Goal: Task Accomplishment & Management: Complete application form

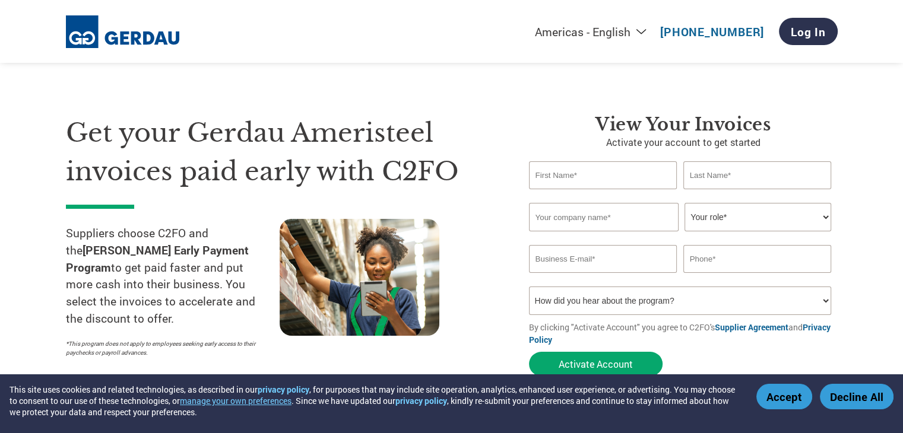
click at [633, 178] on input "text" at bounding box center [603, 176] width 148 height 28
click at [634, 179] on input "text" at bounding box center [603, 176] width 148 height 28
type input "[PERSON_NAME]"
type input "MJ CONTRACTING, LLC"
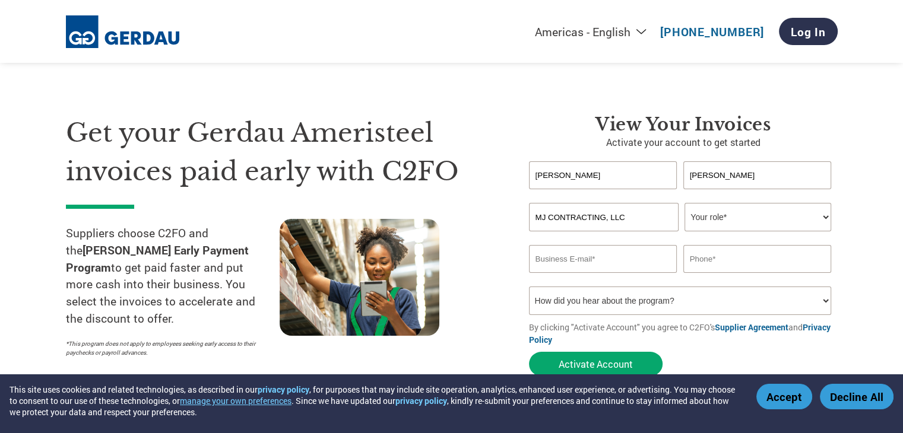
click at [819, 221] on select "Your role* CFO Controller Credit Manager Finance Director Treasurer CEO Preside…" at bounding box center [758, 217] width 147 height 29
select select "OTHER"
click at [685, 203] on select "Your role* CFO Controller Credit Manager Finance Director Treasurer CEO Preside…" at bounding box center [758, 217] width 147 height 29
click at [651, 258] on input "email" at bounding box center [603, 259] width 148 height 28
type input "[EMAIL_ADDRESS][DOMAIN_NAME]"
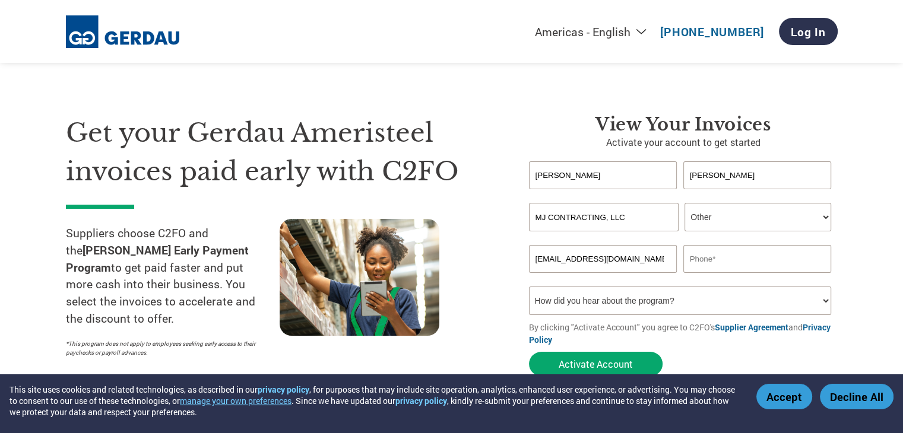
click at [766, 262] on input "text" at bounding box center [757, 259] width 148 height 28
type input "[PHONE_NUMBER]"
click at [823, 306] on select "How did you hear about the program? Received a letter Email Social Media Online…" at bounding box center [680, 301] width 303 height 29
select select "Email"
click at [529, 287] on select "How did you hear about the program? Received a letter Email Social Media Online…" at bounding box center [680, 301] width 303 height 29
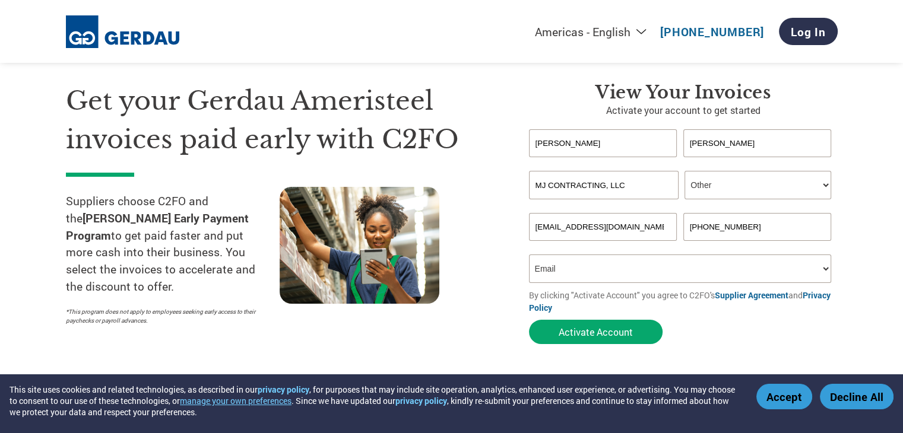
scroll to position [34, 0]
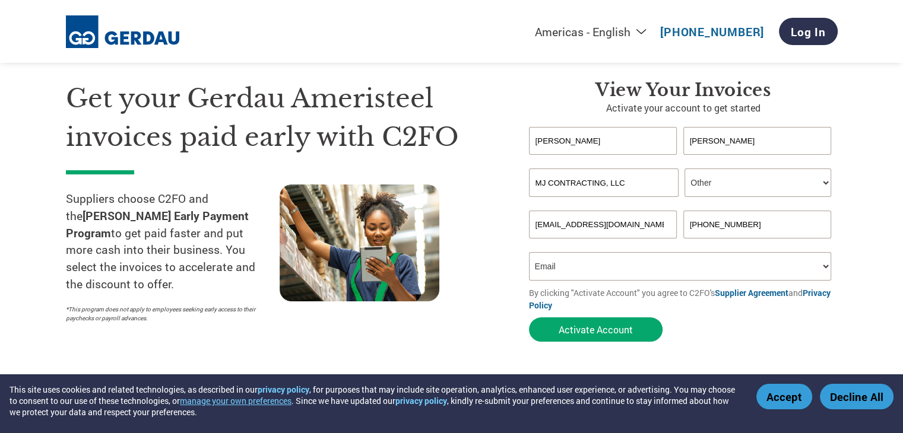
click at [758, 265] on select "How did you hear about the program? Received a letter Email Social Media Online…" at bounding box center [680, 266] width 303 height 29
click at [529, 252] on select "How did you hear about the program? Received a letter Email Social Media Online…" at bounding box center [680, 266] width 303 height 29
click at [785, 266] on select "How did you hear about the program? Received a letter Email Social Media Online…" at bounding box center [680, 266] width 303 height 29
click at [782, 268] on select "How did you hear about the program? Received a letter Email Social Media Online…" at bounding box center [680, 266] width 303 height 29
click at [618, 334] on button "Activate Account" at bounding box center [596, 330] width 134 height 24
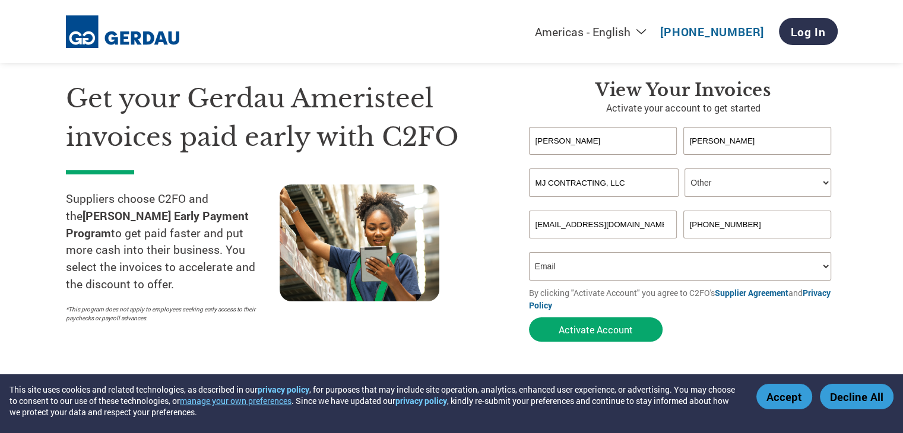
click at [655, 228] on input "[EMAIL_ADDRESS][DOMAIN_NAME]" at bounding box center [603, 225] width 148 height 28
click at [634, 268] on select "How did you hear about the program? Received a letter Email Social Media Online…" at bounding box center [680, 266] width 303 height 29
click at [644, 228] on input "JJENKINS18@COMC" at bounding box center [603, 225] width 148 height 28
type input "J"
type input "[EMAIL_ADDRESS][DOMAIN_NAME]"
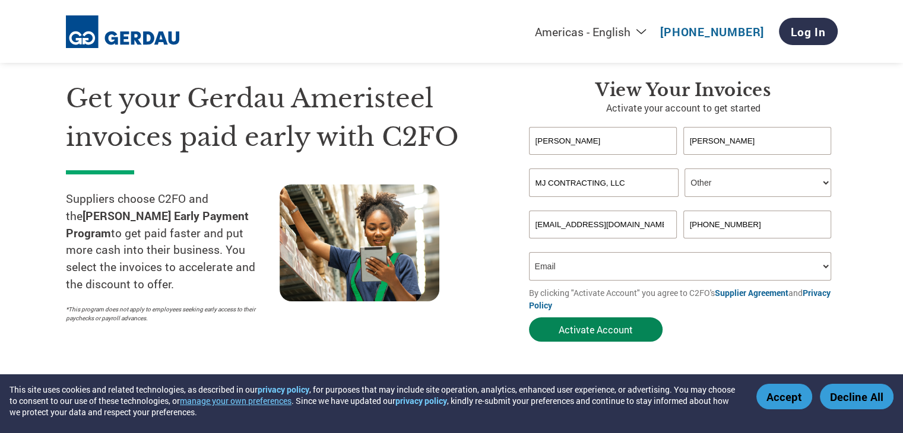
click at [618, 336] on button "Activate Account" at bounding box center [596, 330] width 134 height 24
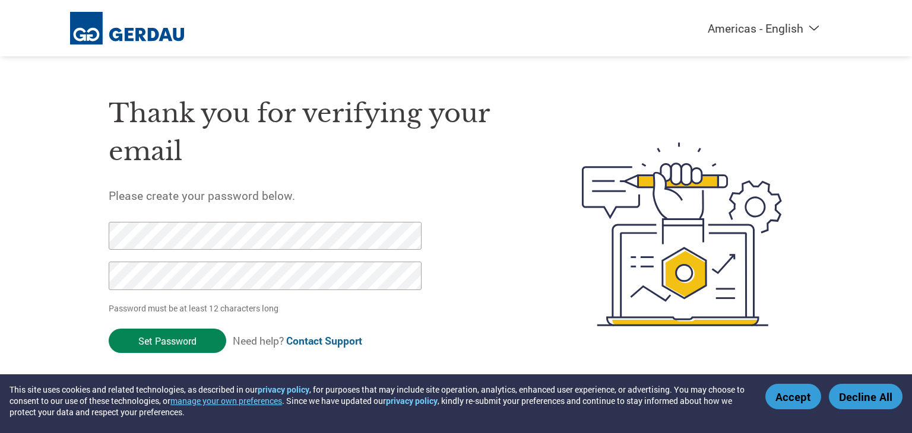
click at [157, 341] on input "Set Password" at bounding box center [168, 341] width 118 height 24
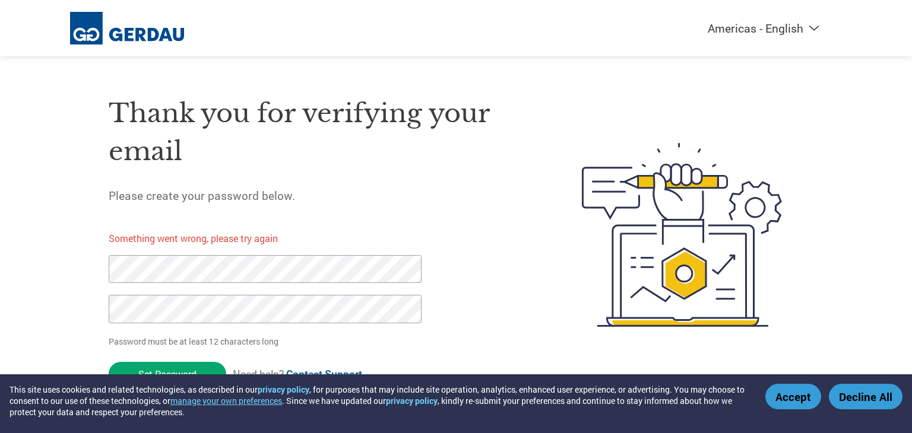
click at [843, 284] on div "Americas - English Américas - Español Américas - Português Amériques - Français…" at bounding box center [456, 187] width 912 height 375
click at [790, 395] on button "Accept" at bounding box center [793, 397] width 56 height 26
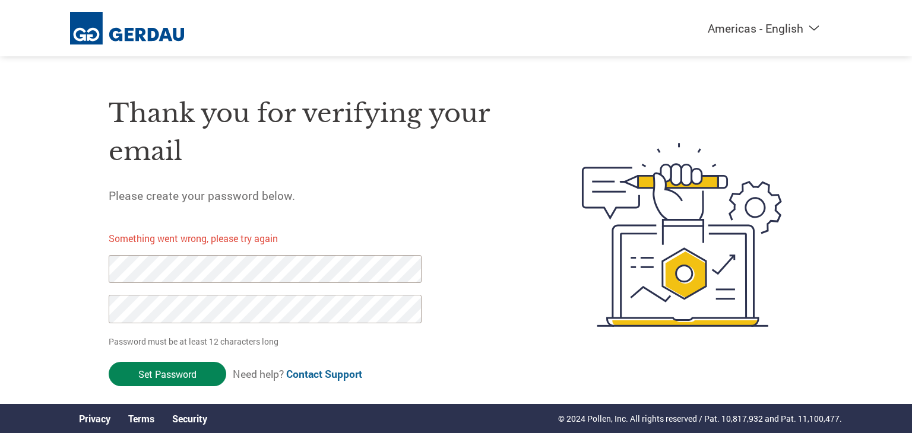
click at [149, 370] on input "Set Password" at bounding box center [168, 374] width 118 height 24
click at [162, 380] on input "Set Password" at bounding box center [168, 374] width 118 height 24
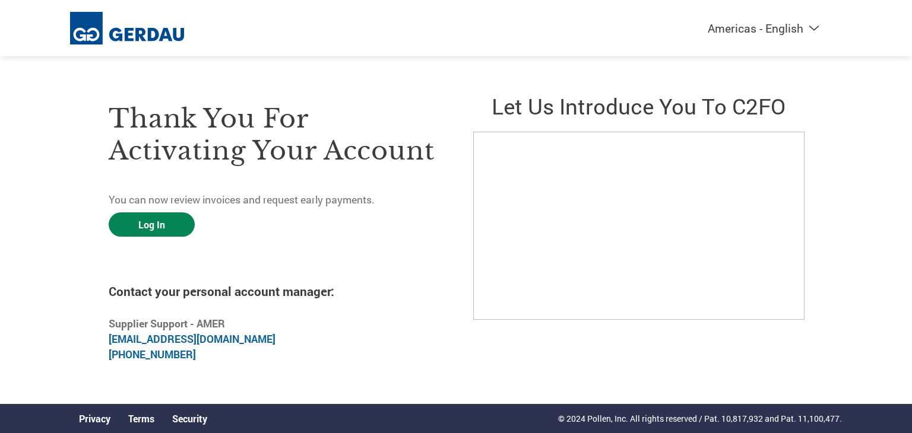
click at [174, 225] on link "Log In" at bounding box center [152, 225] width 86 height 24
